Goal: Task Accomplishment & Management: Use online tool/utility

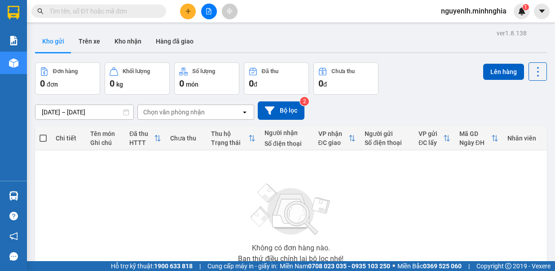
click at [189, 14] on button at bounding box center [188, 12] width 16 height 16
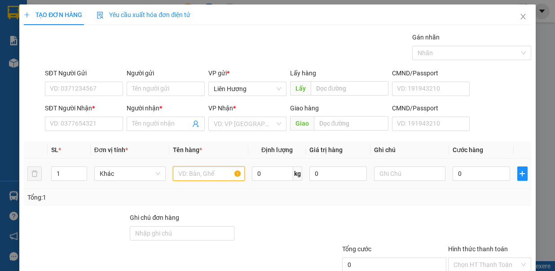
drag, startPoint x: 194, startPoint y: 177, endPoint x: 192, endPoint y: 163, distance: 14.0
click at [194, 174] on input "text" at bounding box center [209, 174] width 72 height 14
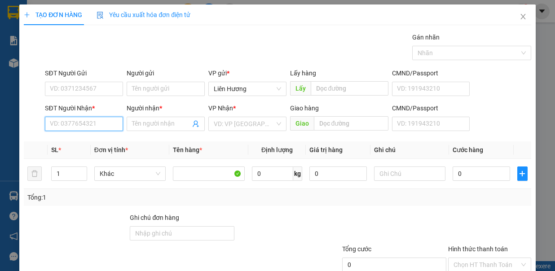
click at [106, 121] on input "SĐT Người Nhận *" at bounding box center [84, 124] width 78 height 14
drag, startPoint x: 71, startPoint y: 126, endPoint x: 169, endPoint y: 176, distance: 110.3
click at [71, 126] on input "16" at bounding box center [84, 124] width 78 height 14
click at [77, 137] on div "0937761630 - NGÀ" at bounding box center [83, 141] width 66 height 10
type input "0937761630"
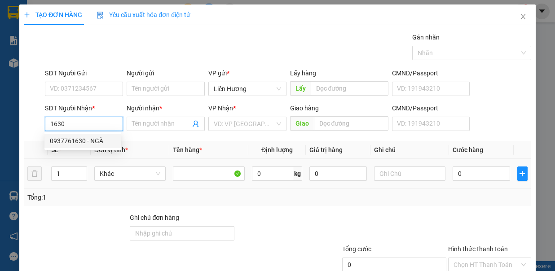
type input "NGÀ"
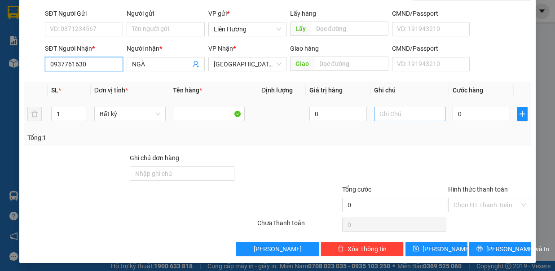
type input "0937761630"
click at [389, 114] on input "text" at bounding box center [410, 114] width 72 height 14
type input "1"
type input "1 CÂY TH XỐP KO"
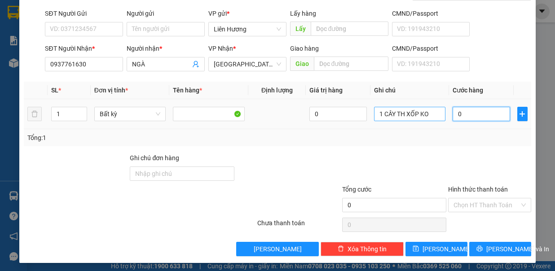
type input "4"
type input "40"
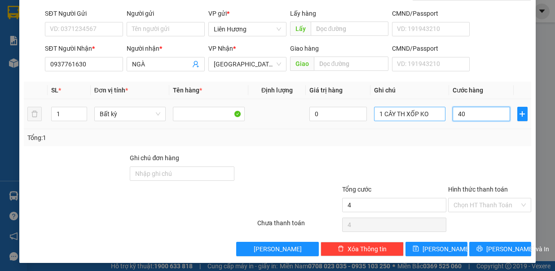
type input "40"
type input "40.000"
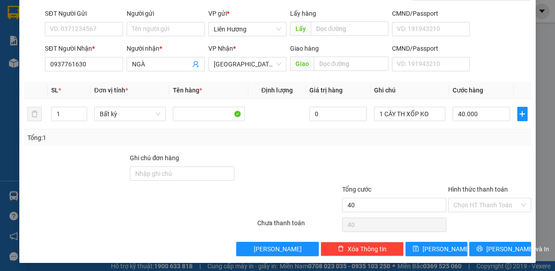
type input "40.000"
click at [463, 199] on input "Hình thức thanh toán" at bounding box center [487, 205] width 66 height 13
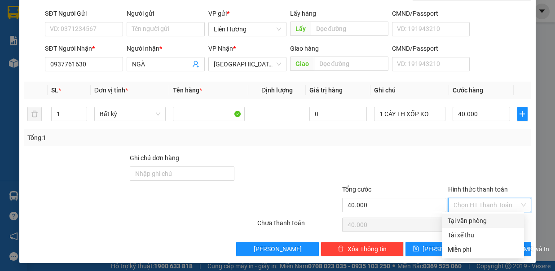
click at [472, 221] on div "Tại văn phòng" at bounding box center [483, 221] width 71 height 10
type input "0"
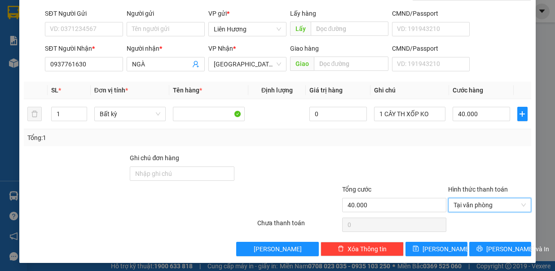
click at [490, 254] on div "[PERSON_NAME] và In" at bounding box center [500, 249] width 64 height 17
click at [490, 244] on span "[PERSON_NAME] và In" at bounding box center [517, 249] width 63 height 10
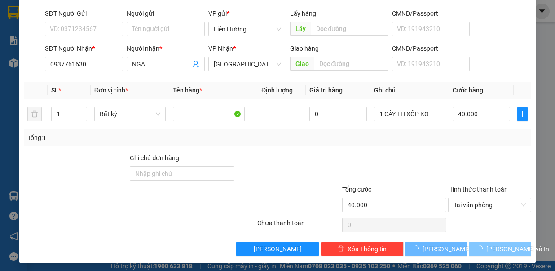
scroll to position [0, 0]
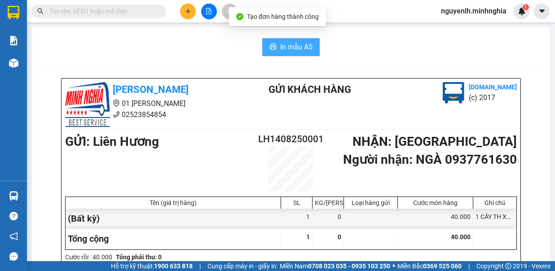
click at [295, 51] on span "In mẫu A5" at bounding box center [296, 46] width 32 height 11
click at [292, 46] on span "In mẫu A5" at bounding box center [296, 46] width 32 height 11
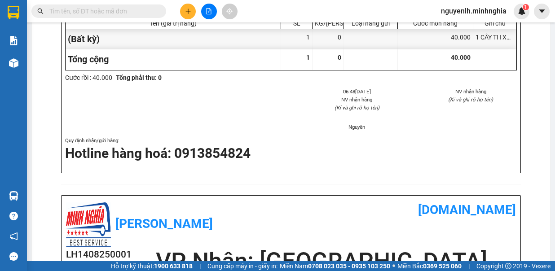
scroll to position [225, 0]
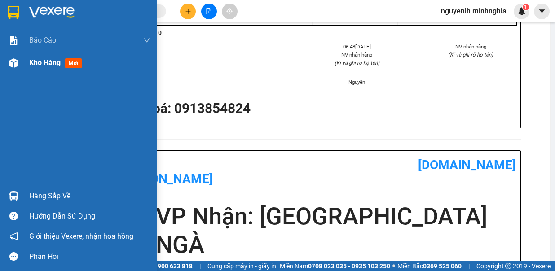
click at [12, 60] on img at bounding box center [13, 62] width 9 height 9
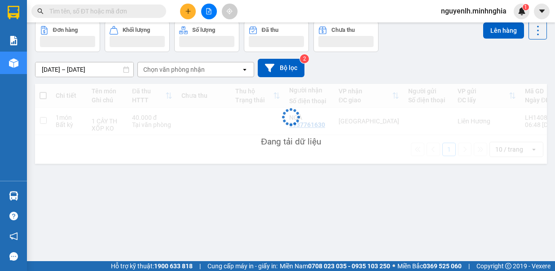
scroll to position [41, 0]
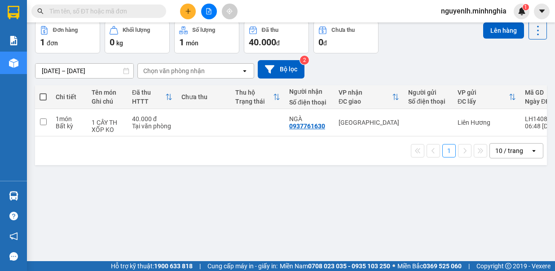
click at [44, 95] on span at bounding box center [43, 96] width 7 height 7
click at [43, 93] on input "checkbox" at bounding box center [43, 93] width 0 height 0
checkbox input "true"
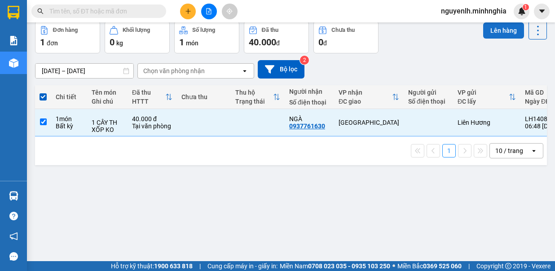
click at [484, 26] on button "Lên hàng" at bounding box center [503, 30] width 41 height 16
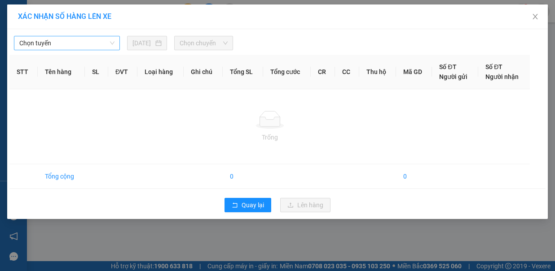
drag, startPoint x: 65, startPoint y: 43, endPoint x: 63, endPoint y: 51, distance: 8.3
click at [64, 44] on span "Chọn tuyến" at bounding box center [66, 42] width 95 height 13
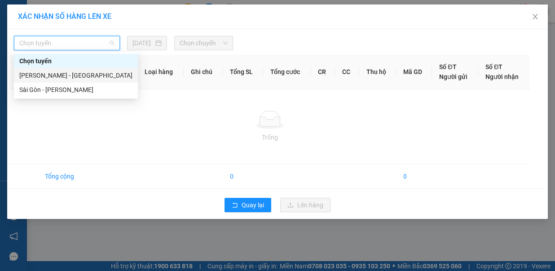
click at [63, 75] on div "[PERSON_NAME] - [GEOGRAPHIC_DATA]" at bounding box center [75, 76] width 113 height 10
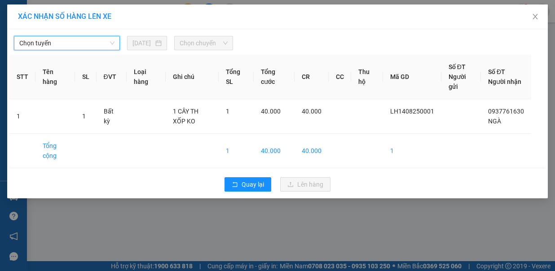
drag, startPoint x: 196, startPoint y: 36, endPoint x: 198, endPoint y: 45, distance: 9.6
click at [197, 40] on span "Chọn chuyến" at bounding box center [204, 42] width 48 height 13
drag, startPoint x: 198, startPoint y: 45, endPoint x: 197, endPoint y: 92, distance: 46.7
click at [198, 46] on span "Chọn chuyến" at bounding box center [204, 42] width 48 height 13
click at [206, 51] on div "Phan Rí - [GEOGRAPHIC_DATA] [DATE] Chọn chuyến STT Tên hàng SL ĐVT Loại hàng Gh…" at bounding box center [277, 113] width 541 height 169
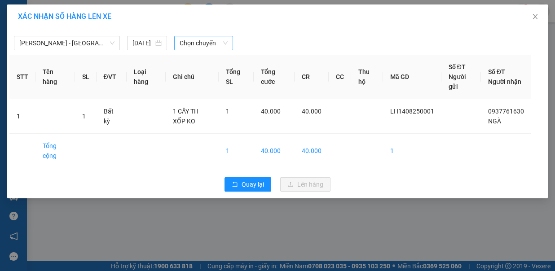
click at [210, 46] on span "Chọn chuyến" at bounding box center [204, 42] width 48 height 13
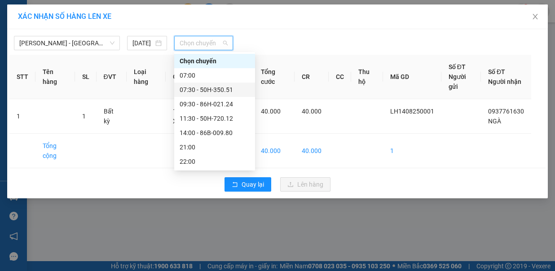
click at [223, 94] on div "07:30 - 50H-350.51" at bounding box center [215, 90] width 70 height 10
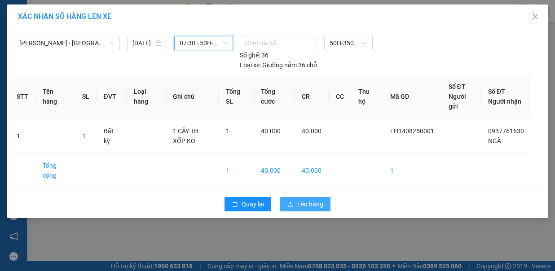
click at [290, 197] on button "Lên hàng" at bounding box center [305, 204] width 50 height 14
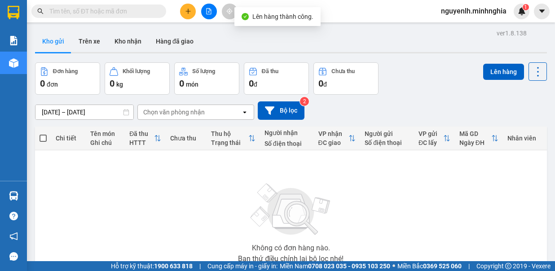
click at [210, 18] on button at bounding box center [209, 12] width 16 height 16
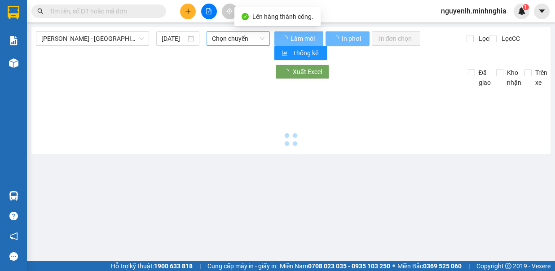
type input "[DATE]"
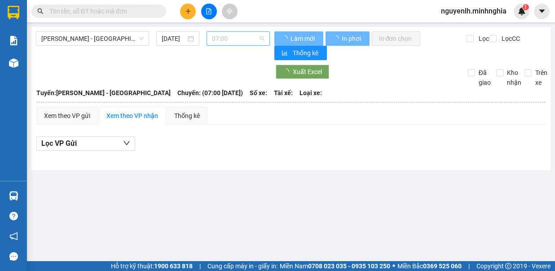
click at [233, 35] on span "07:00" at bounding box center [238, 38] width 53 height 13
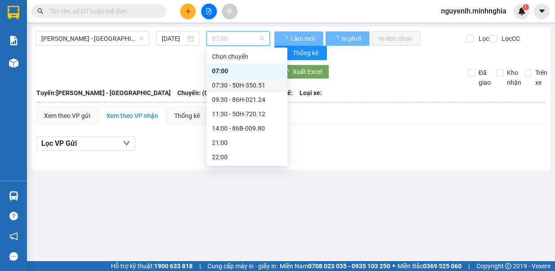
click at [234, 87] on div "07:30 - 50H-350.51" at bounding box center [247, 85] width 70 height 10
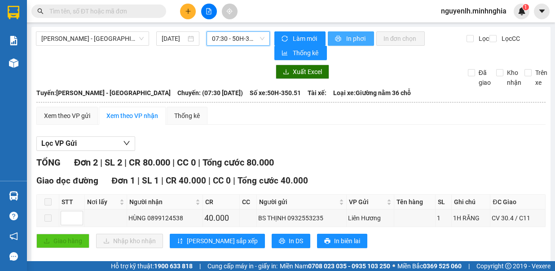
click at [353, 40] on span "In phơi" at bounding box center [356, 39] width 21 height 10
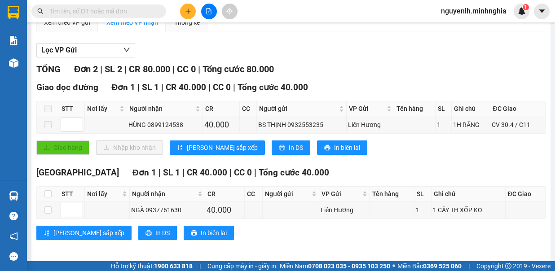
click at [466, 70] on div "TỔNG Đơn 2 | SL 2 | CR 80.000 | CC 0 | Tổng cước 80.000" at bounding box center [290, 69] width 509 height 14
click at [473, 72] on div "TỔNG Đơn 2 | SL 2 | CR 80.000 | CC 0 | Tổng cước 80.000" at bounding box center [290, 69] width 509 height 14
